Goal: Task Accomplishment & Management: Complete application form

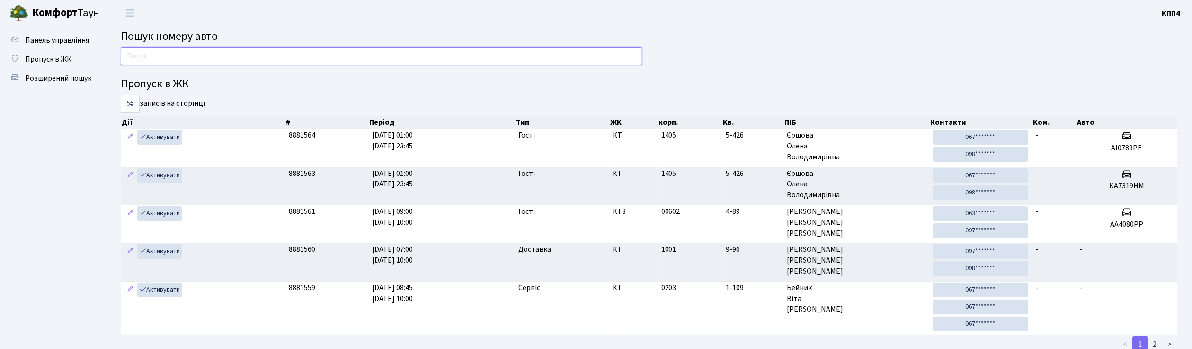
click at [133, 48] on input "text" at bounding box center [382, 56] width 522 height 18
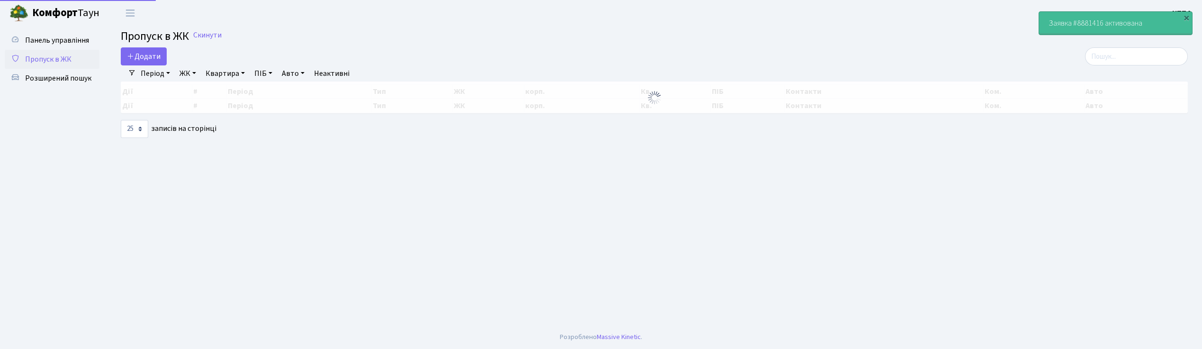
select select "25"
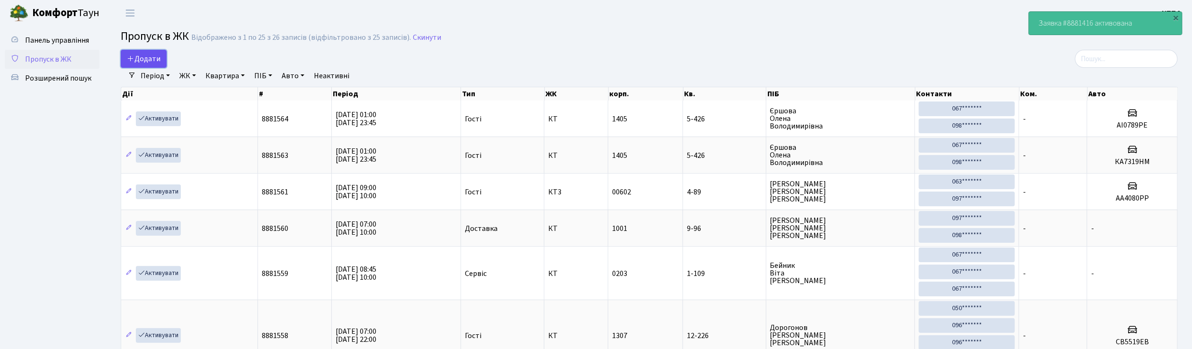
click at [162, 57] on link "Додати" at bounding box center [144, 59] width 46 height 18
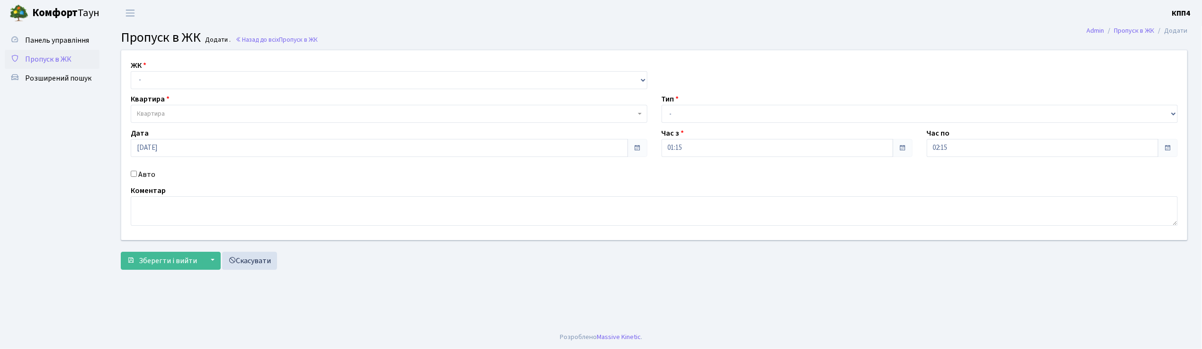
click at [63, 59] on span "Пропуск в ЖК" at bounding box center [48, 59] width 46 height 10
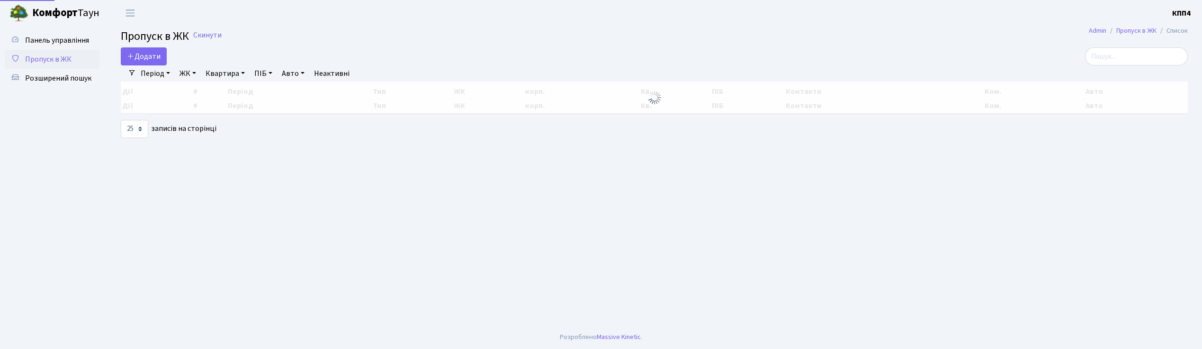
select select "25"
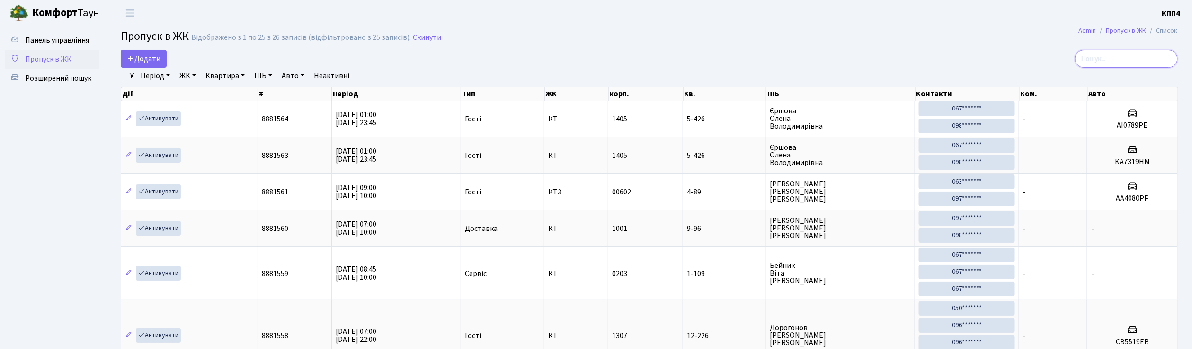
click at [1158, 61] on input "search" at bounding box center [1127, 59] width 103 height 18
